Goal: Information Seeking & Learning: Learn about a topic

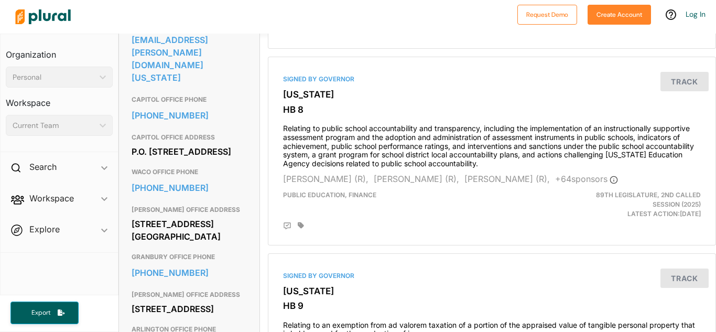
scroll to position [392, 0]
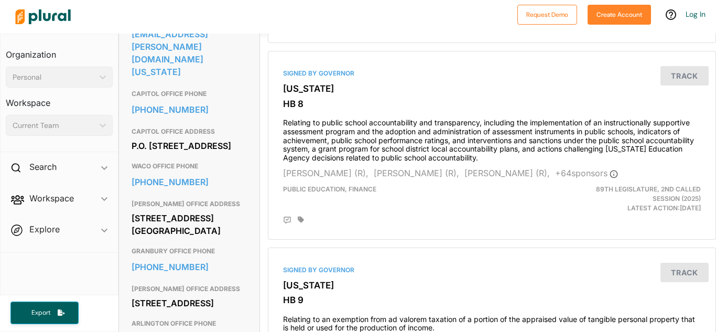
drag, startPoint x: 133, startPoint y: 222, endPoint x: 207, endPoint y: 233, distance: 75.3
click at [207, 233] on div "[STREET_ADDRESS] [GEOGRAPHIC_DATA]" at bounding box center [189, 224] width 115 height 28
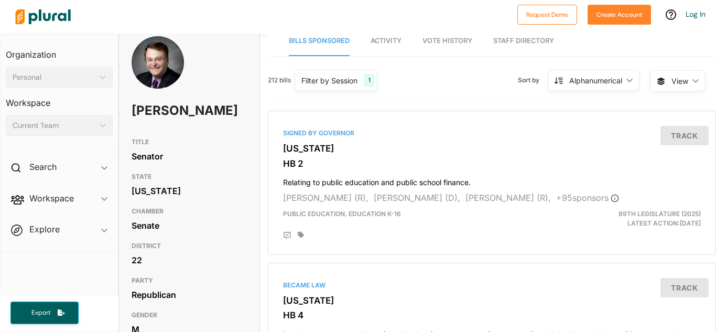
scroll to position [0, 0]
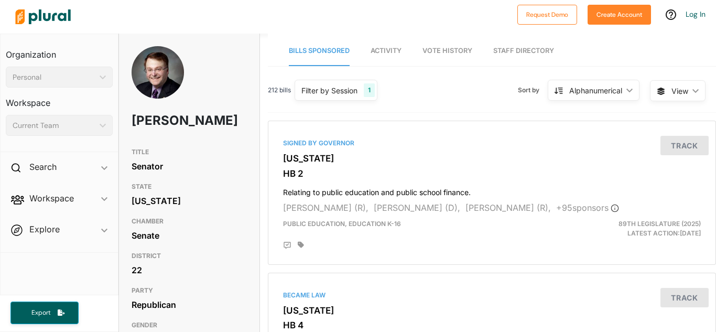
scroll to position [2, 0]
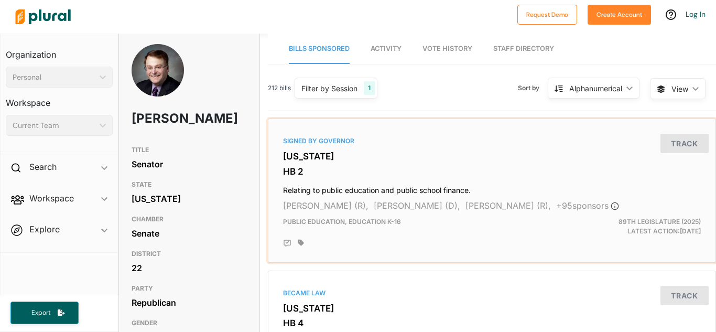
click at [317, 176] on h3 "HB 2" at bounding box center [492, 171] width 418 height 10
